Goal: Task Accomplishment & Management: Use online tool/utility

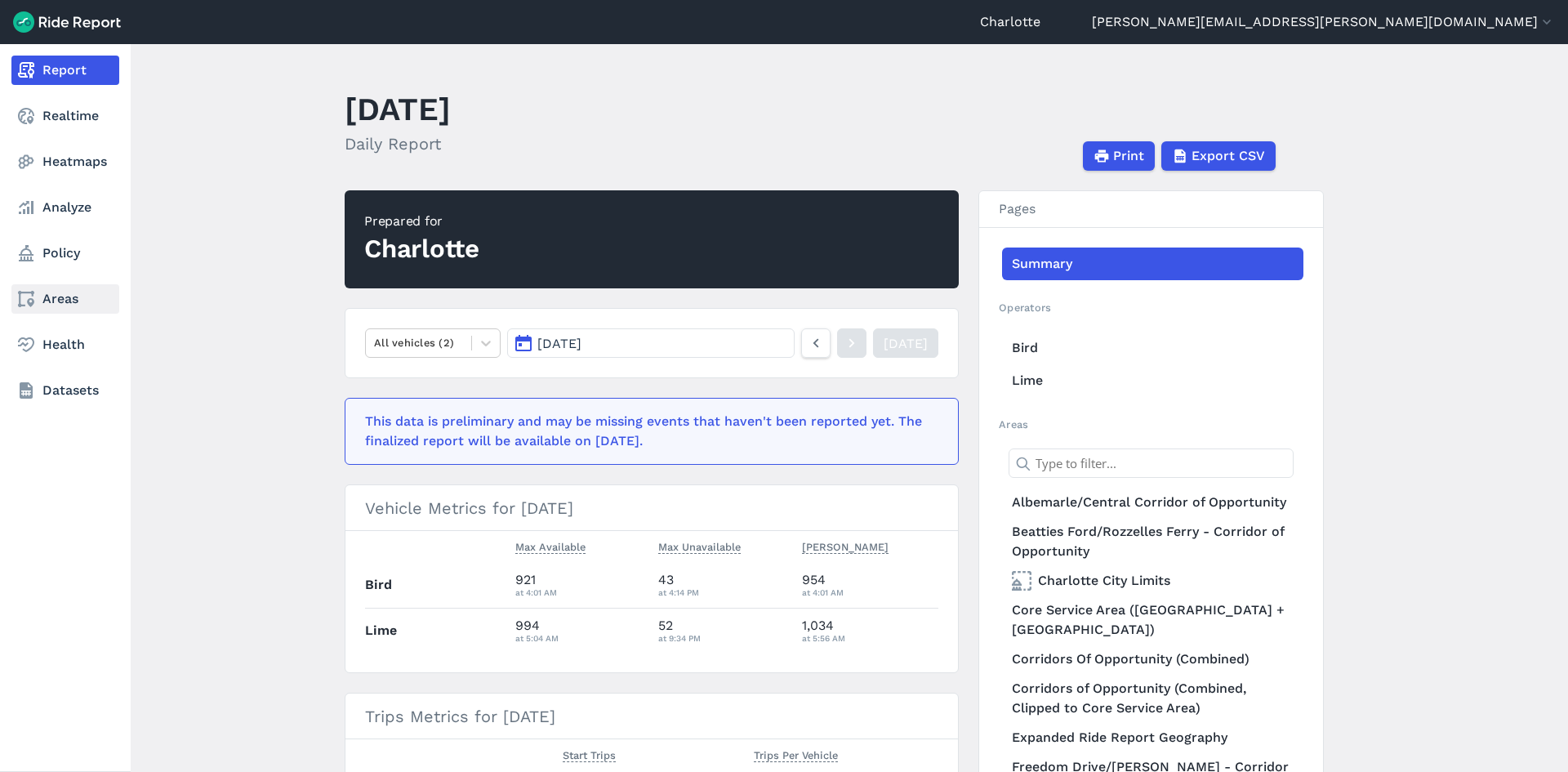
click at [76, 304] on link "Areas" at bounding box center [65, 299] width 107 height 30
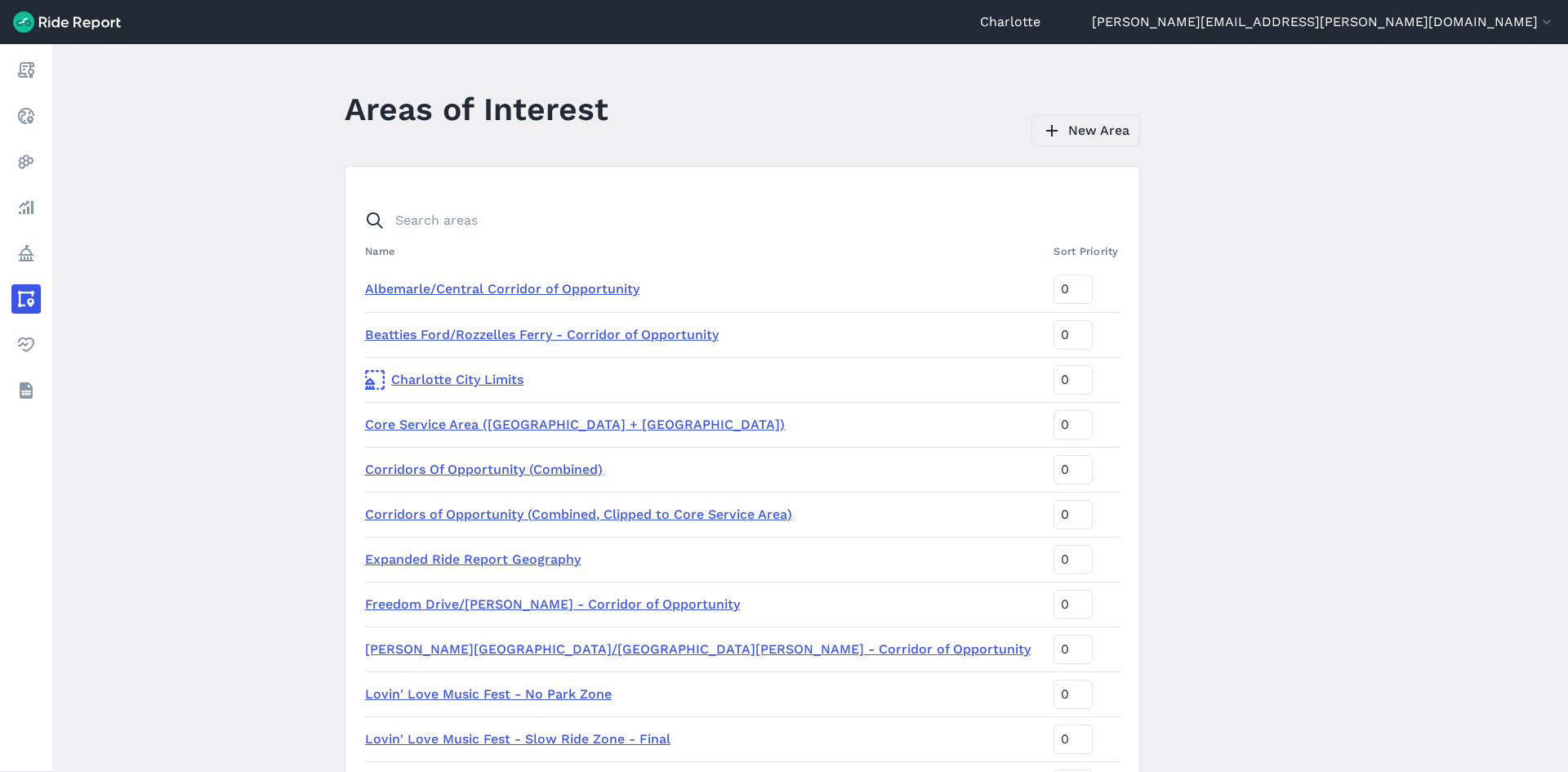
click at [1107, 138] on link "New Area" at bounding box center [1086, 130] width 108 height 31
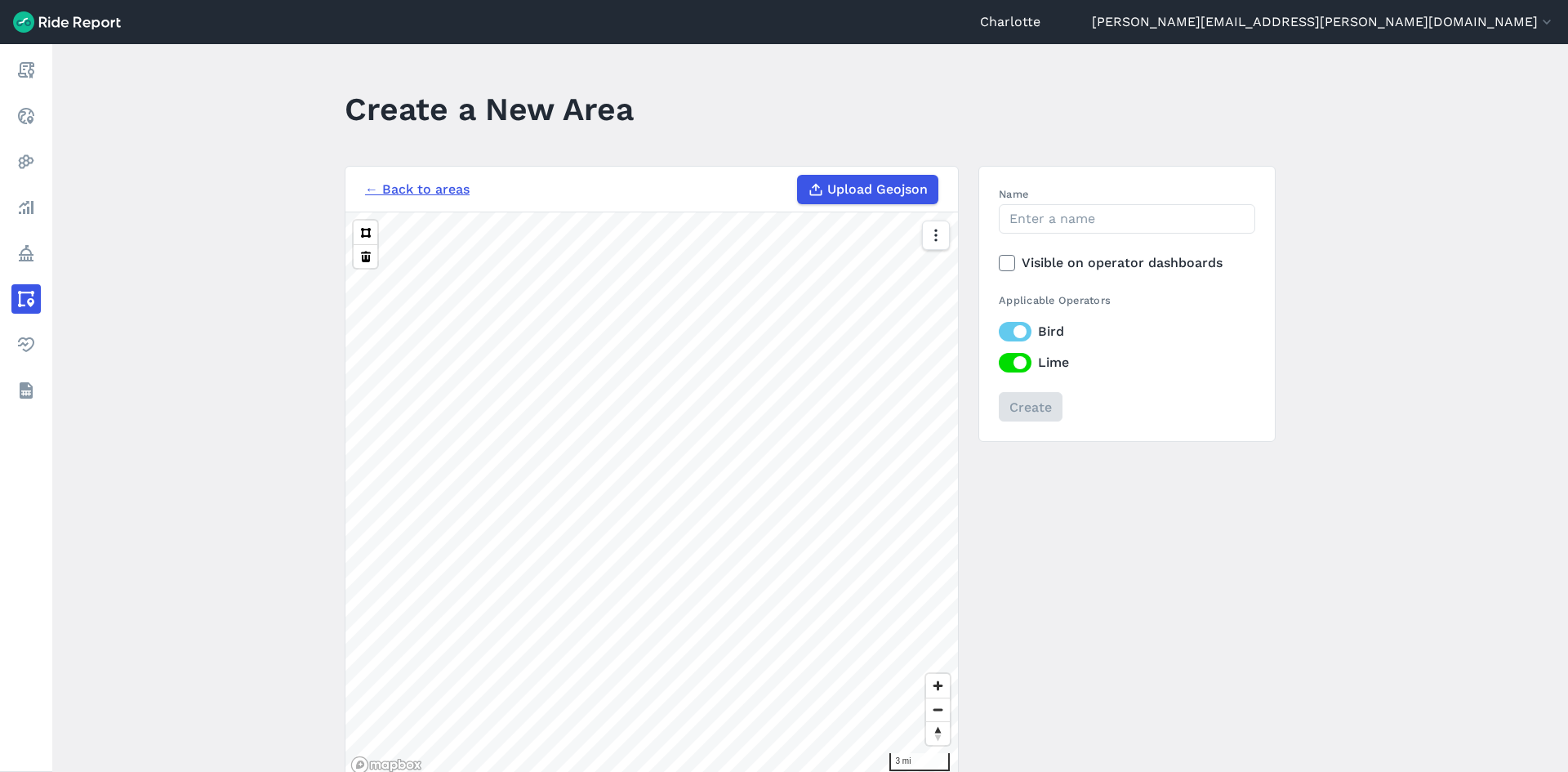
click at [409, 187] on link "← Back to areas" at bounding box center [417, 190] width 104 height 20
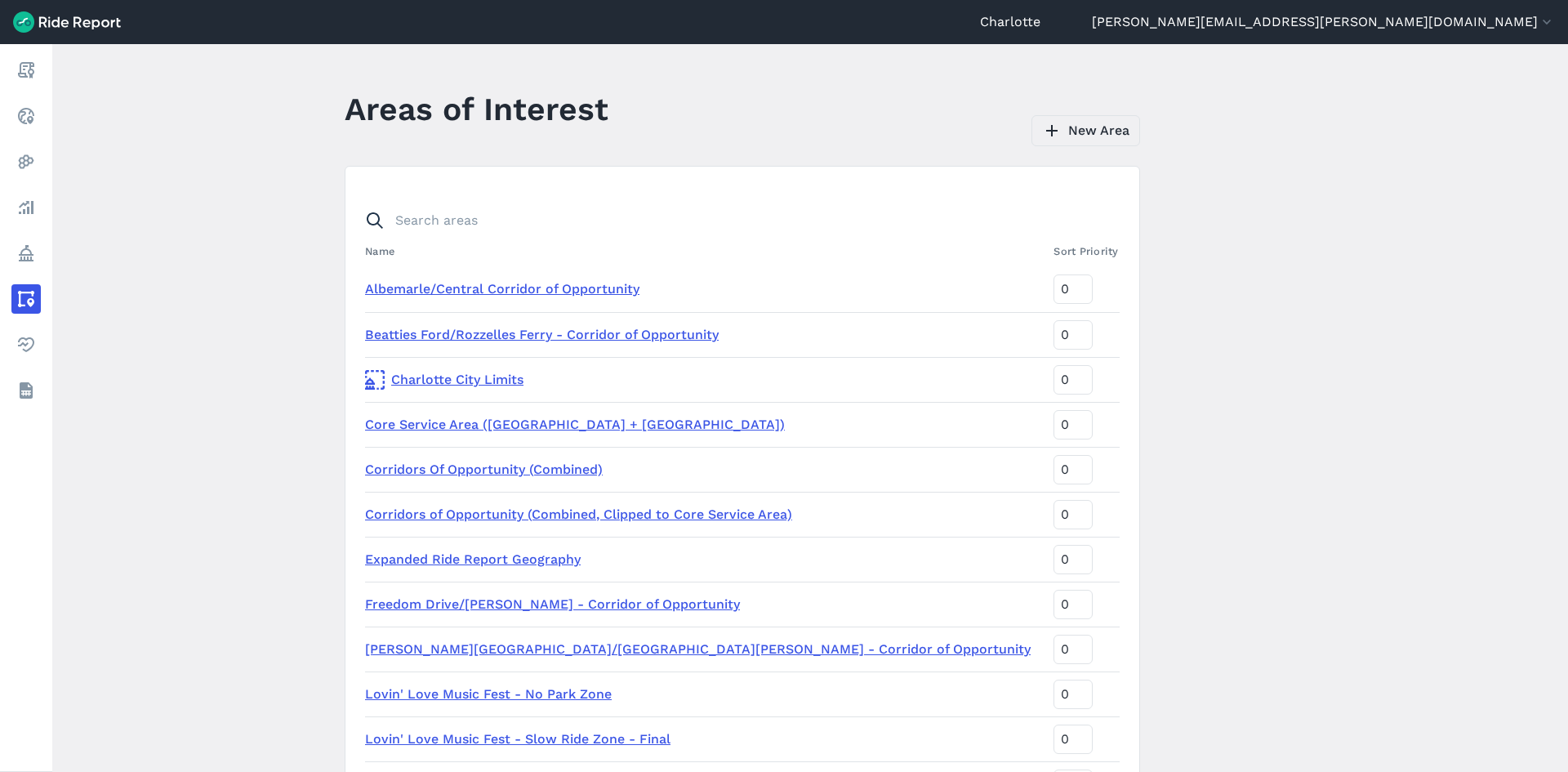
click at [1081, 135] on link "New Area" at bounding box center [1086, 130] width 108 height 31
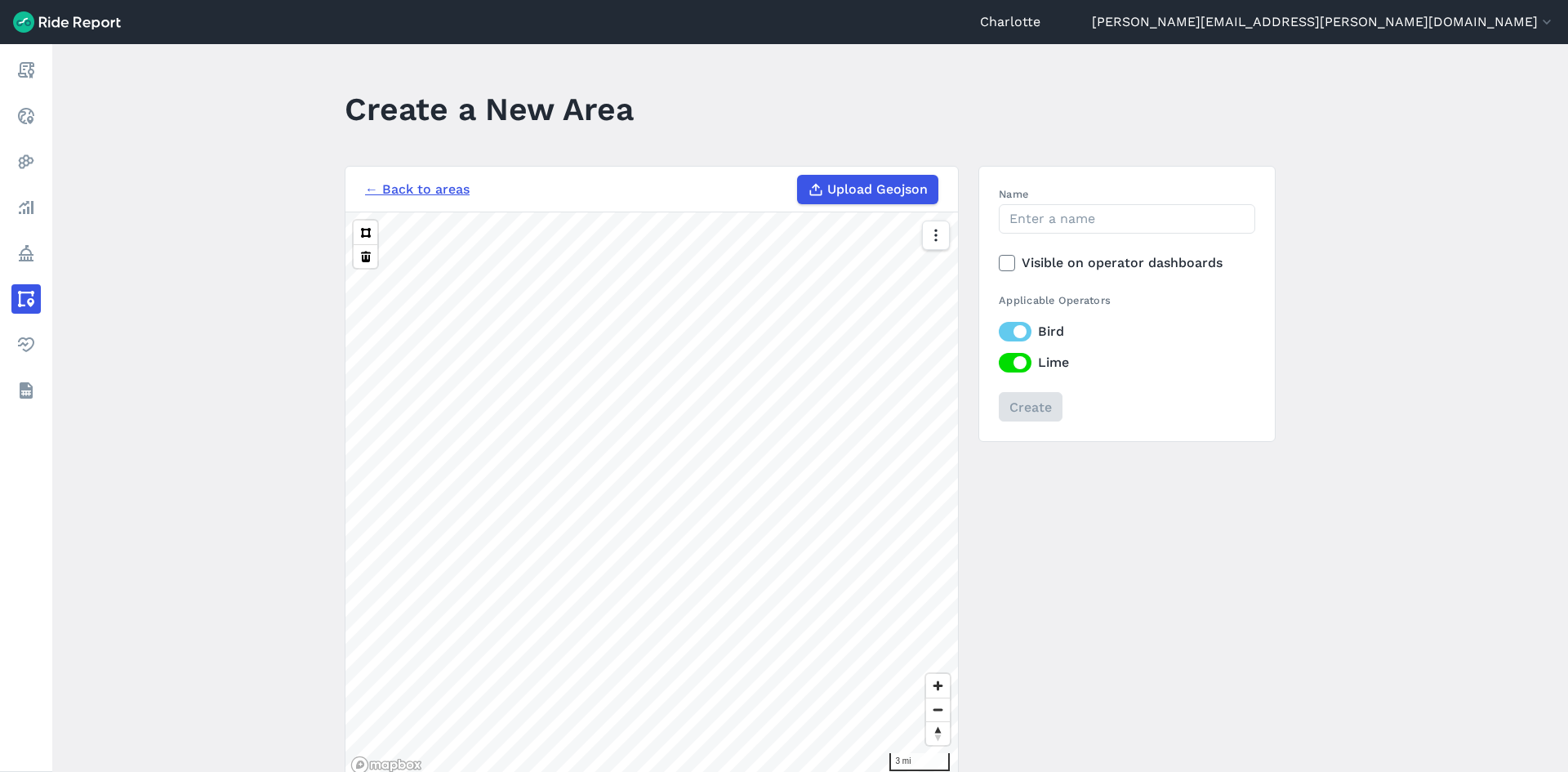
click at [404, 192] on link "← Back to areas" at bounding box center [417, 190] width 104 height 20
